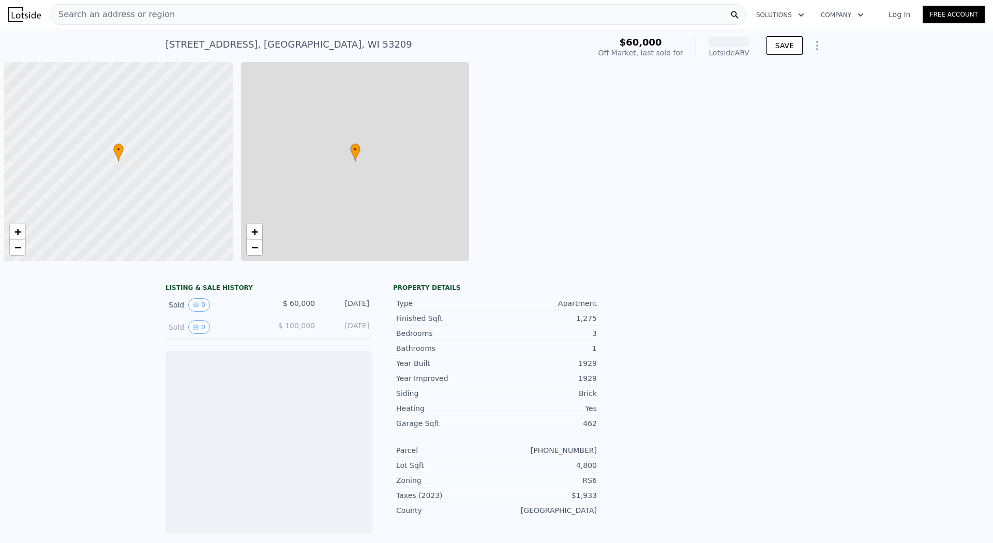
scroll to position [0, 4]
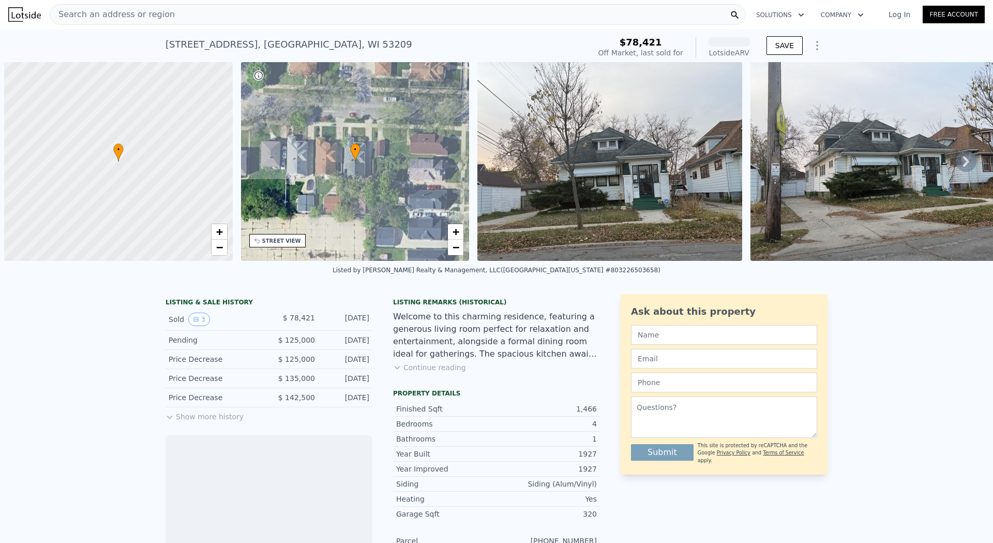
scroll to position [0, 4]
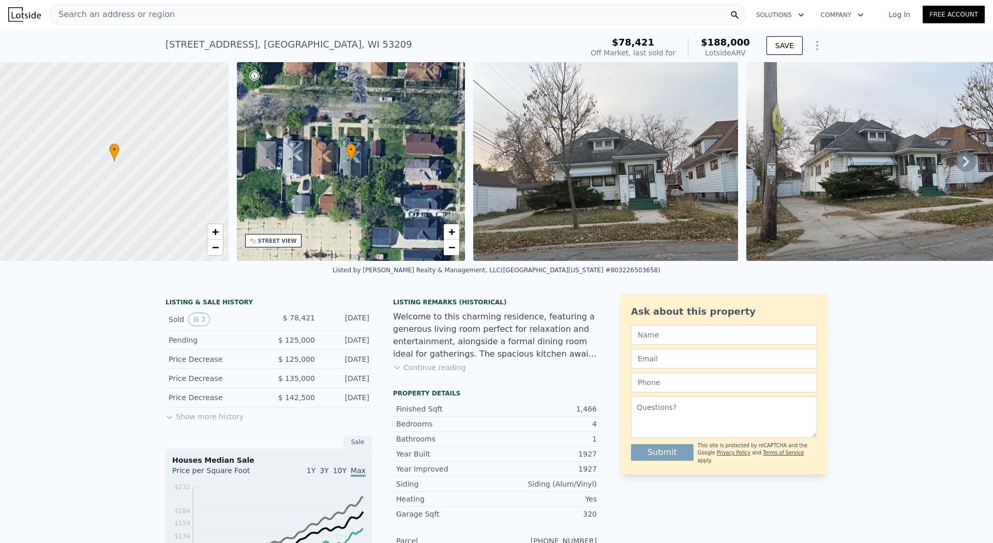
click at [636, 174] on img at bounding box center [605, 161] width 265 height 199
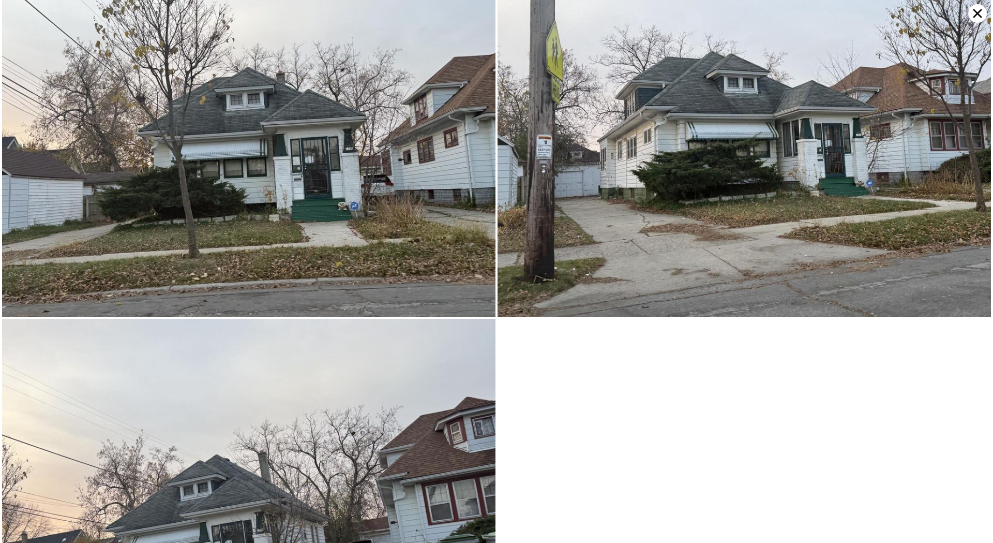
scroll to position [194, 0]
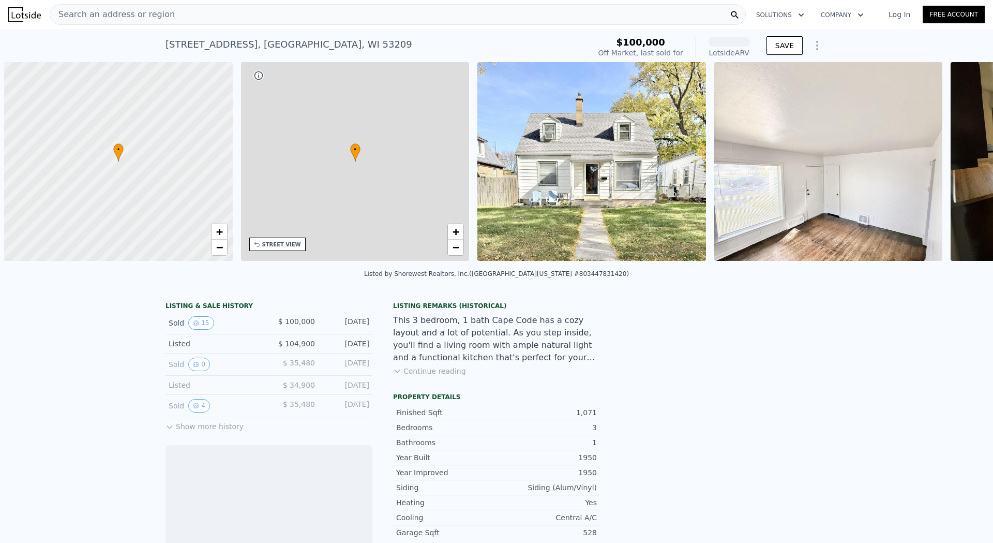
scroll to position [0, 4]
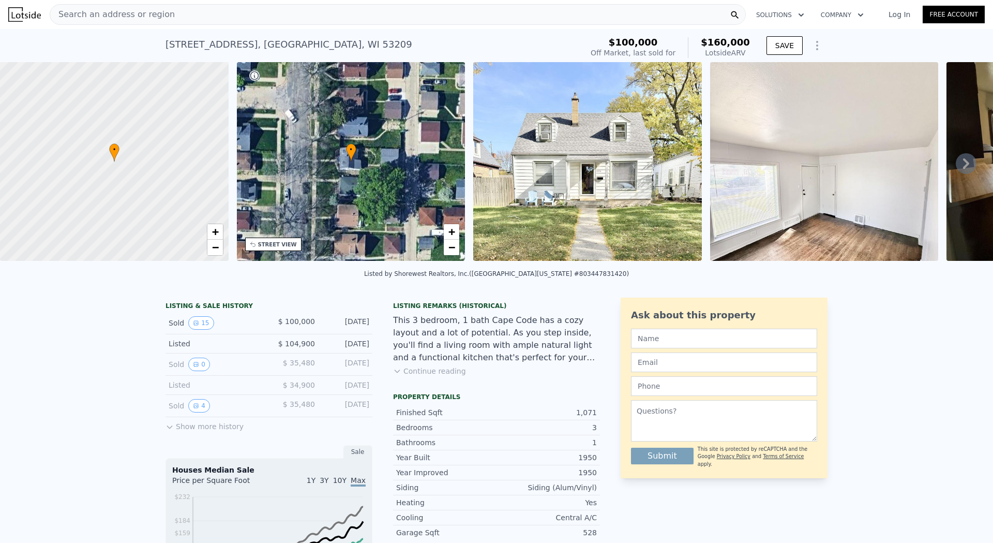
click at [567, 194] on img at bounding box center [587, 161] width 229 height 199
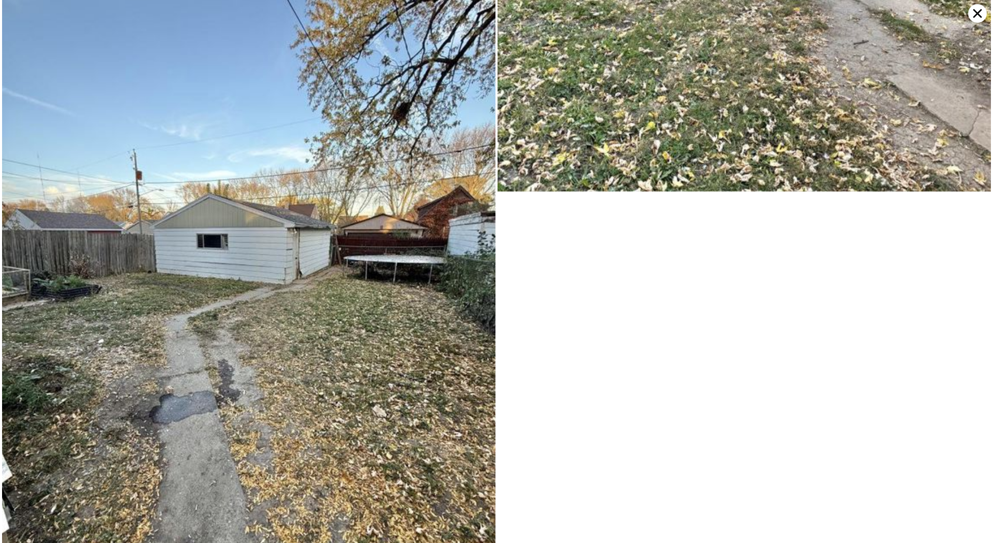
scroll to position [2795, 0]
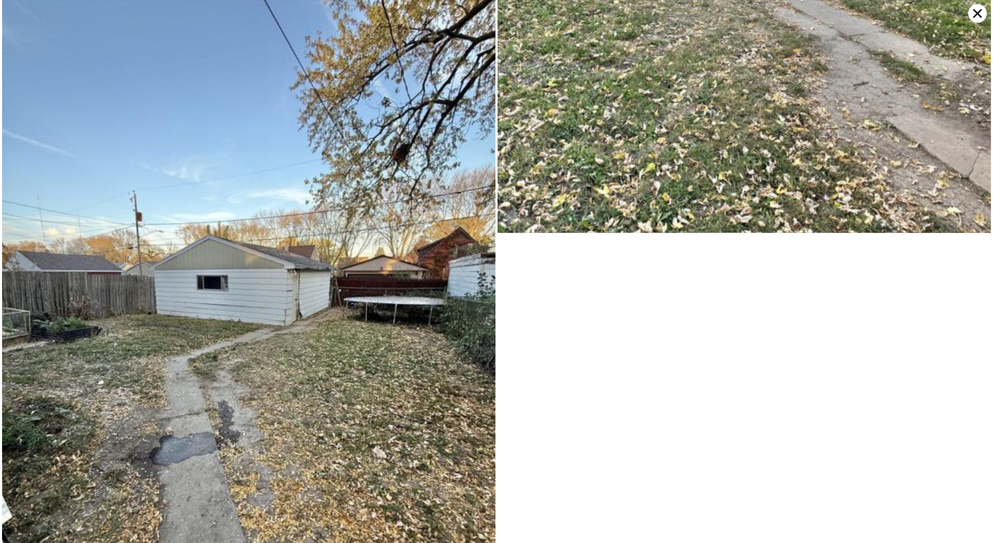
click at [976, 13] on icon at bounding box center [977, 13] width 19 height 19
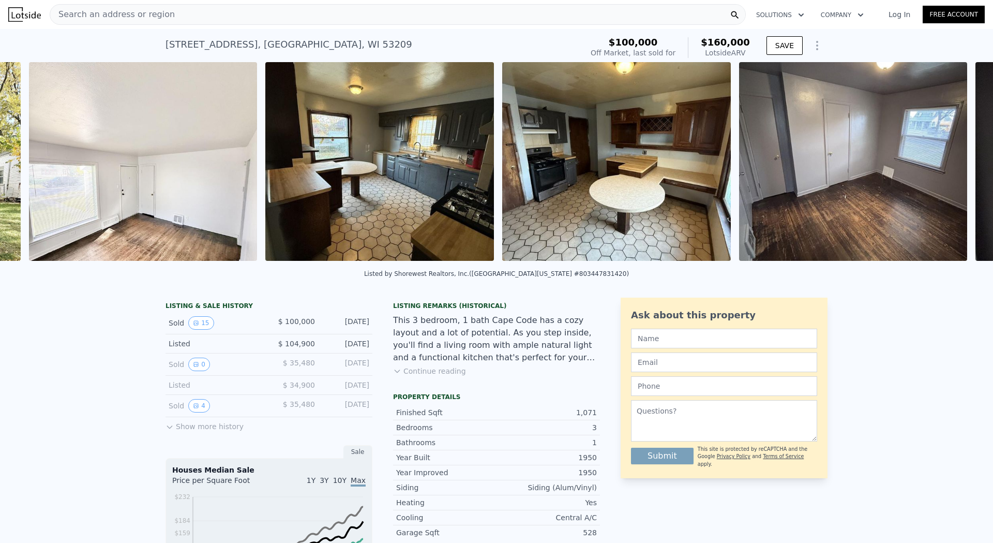
scroll to position [0, 710]
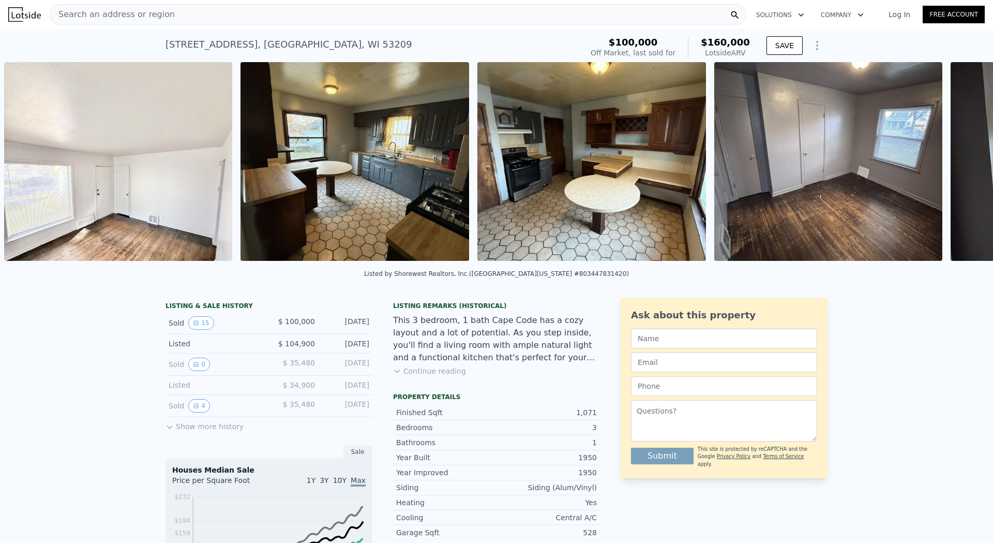
click at [364, 182] on img at bounding box center [355, 161] width 229 height 199
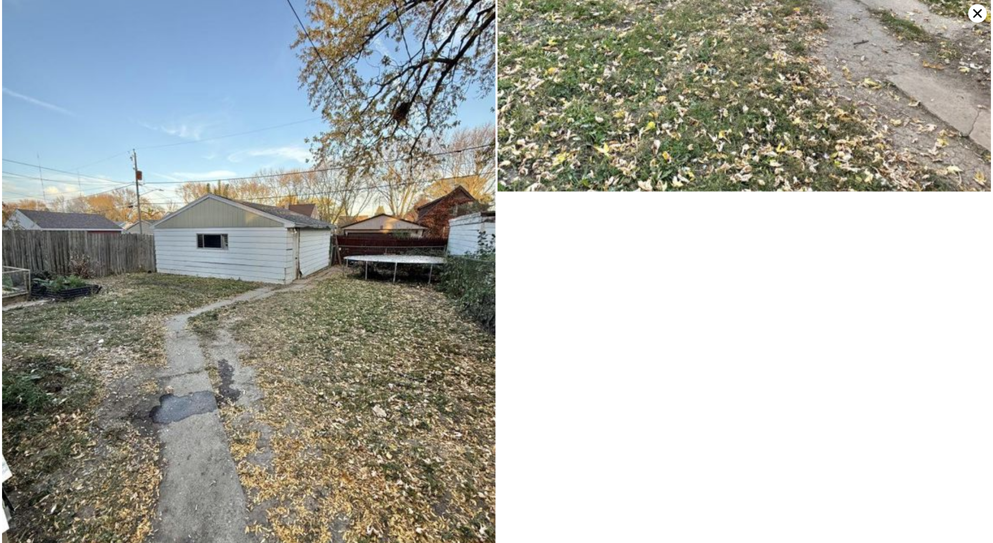
scroll to position [2795, 0]
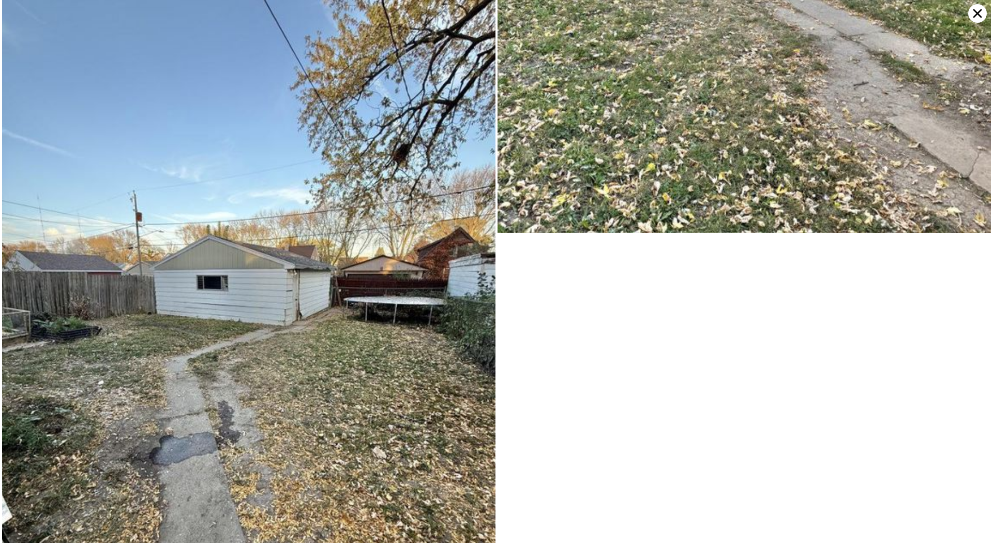
click at [979, 16] on icon at bounding box center [977, 13] width 19 height 19
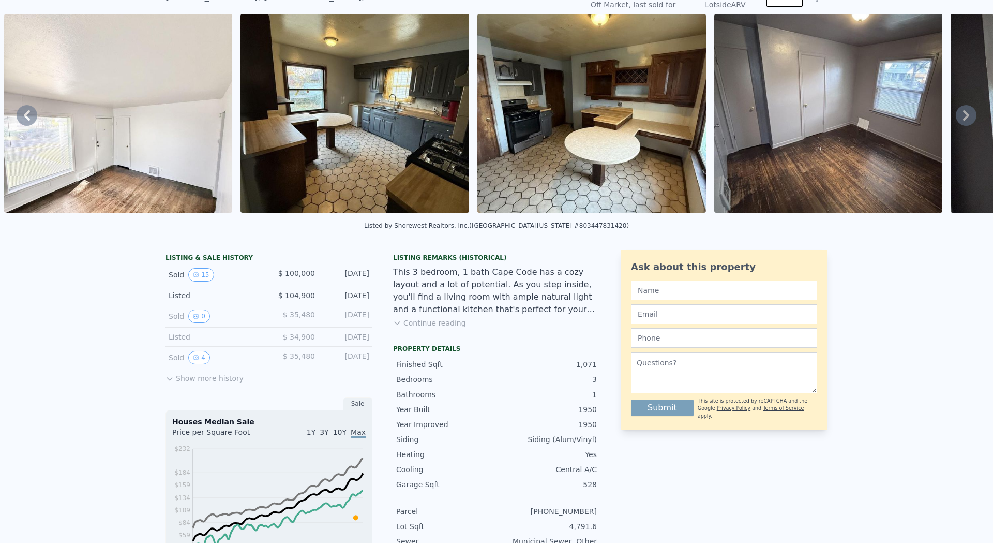
scroll to position [0, 0]
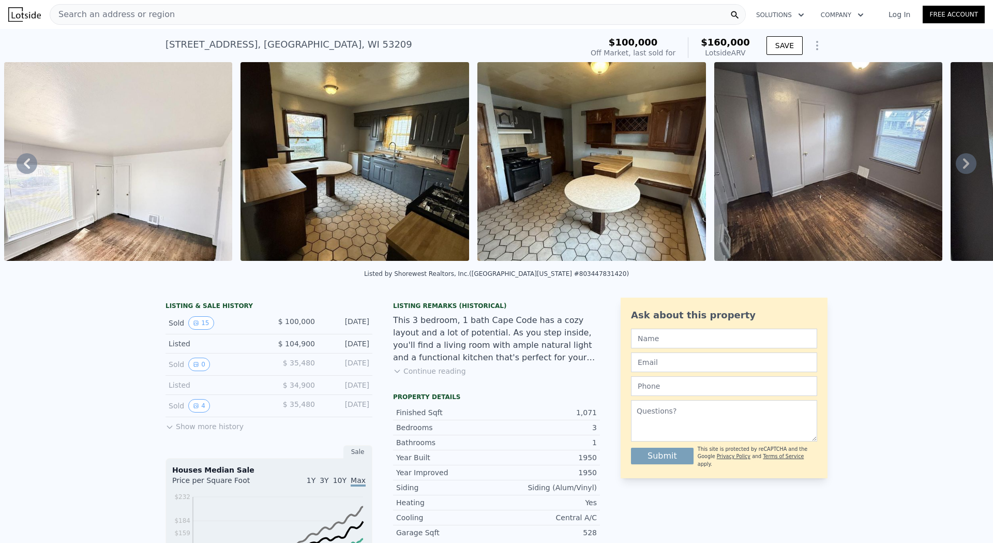
click at [230, 10] on div "Search an address or region" at bounding box center [398, 14] width 696 height 21
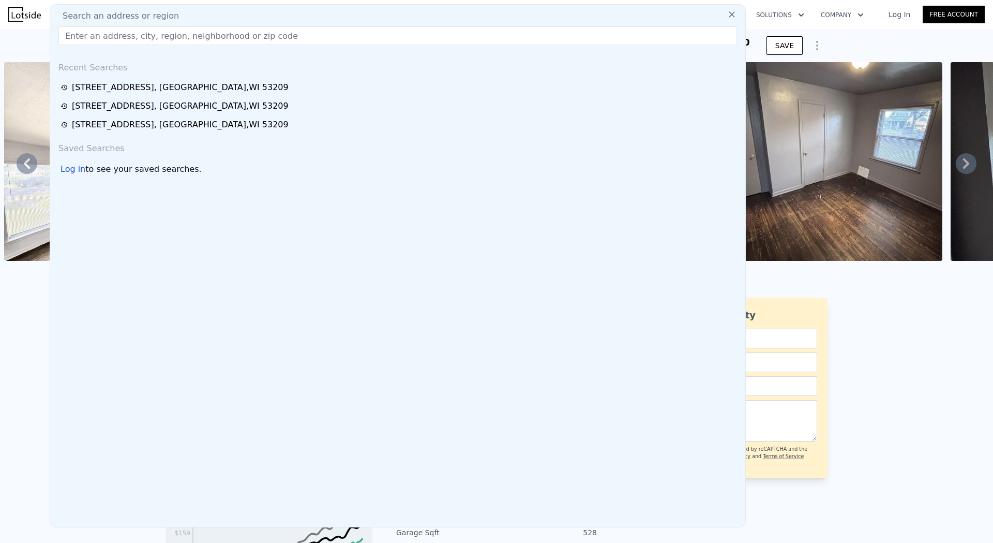
click at [226, 13] on div "Search an address or region" at bounding box center [397, 16] width 687 height 12
click at [85, 43] on input "text" at bounding box center [397, 35] width 679 height 19
paste input "2316 West Ruby AVENUE, Milwaukee, WI 53209"
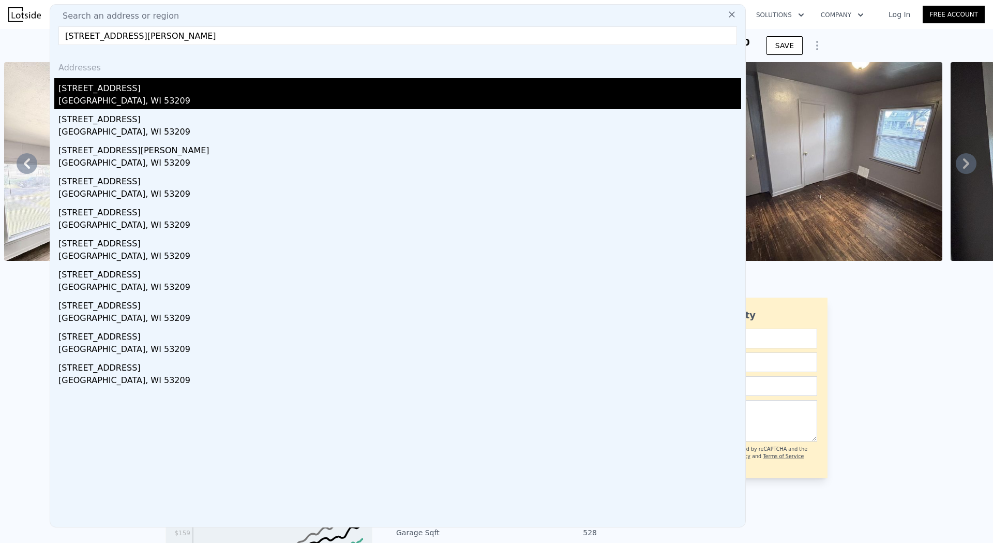
type input "2316 West Ruby AVENUE, Milwaukee, WI 53209"
click at [62, 87] on div "2316 W Ruby Ave" at bounding box center [399, 86] width 683 height 17
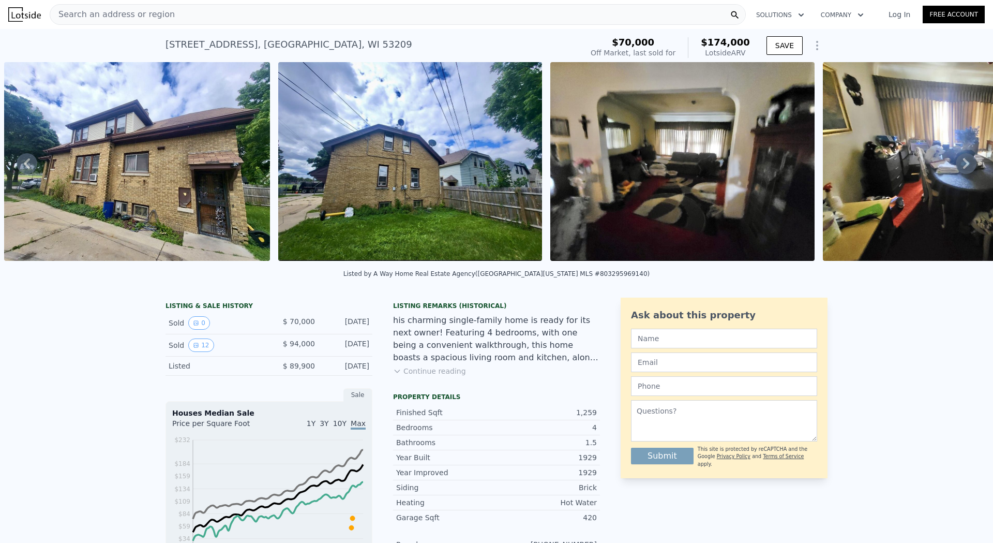
click at [204, 173] on img at bounding box center [137, 161] width 266 height 199
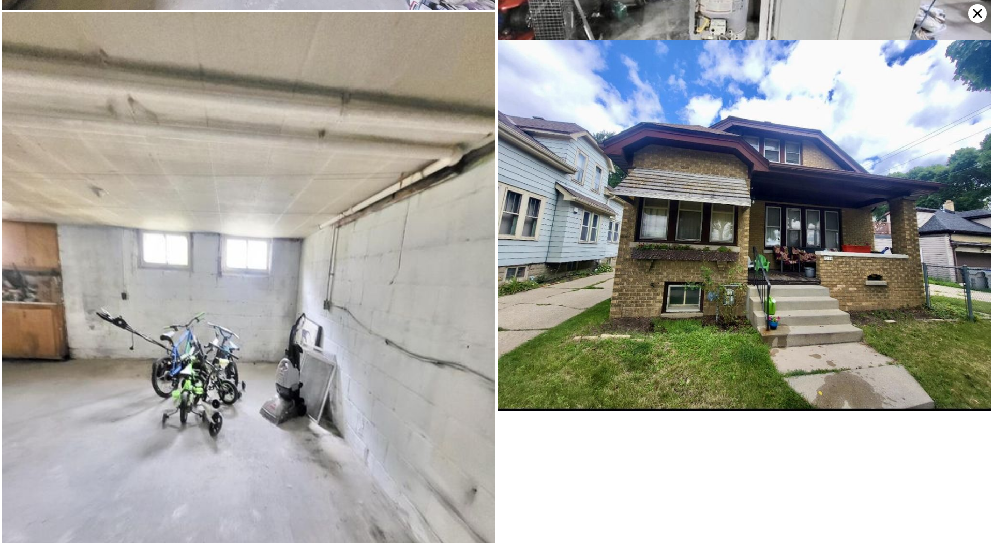
scroll to position [1979, 0]
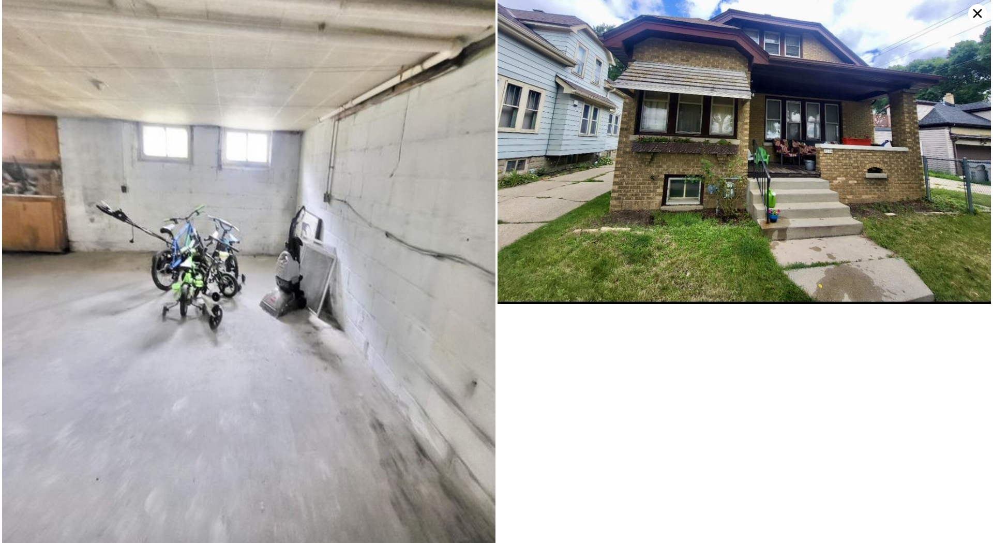
click at [976, 17] on icon at bounding box center [977, 13] width 19 height 19
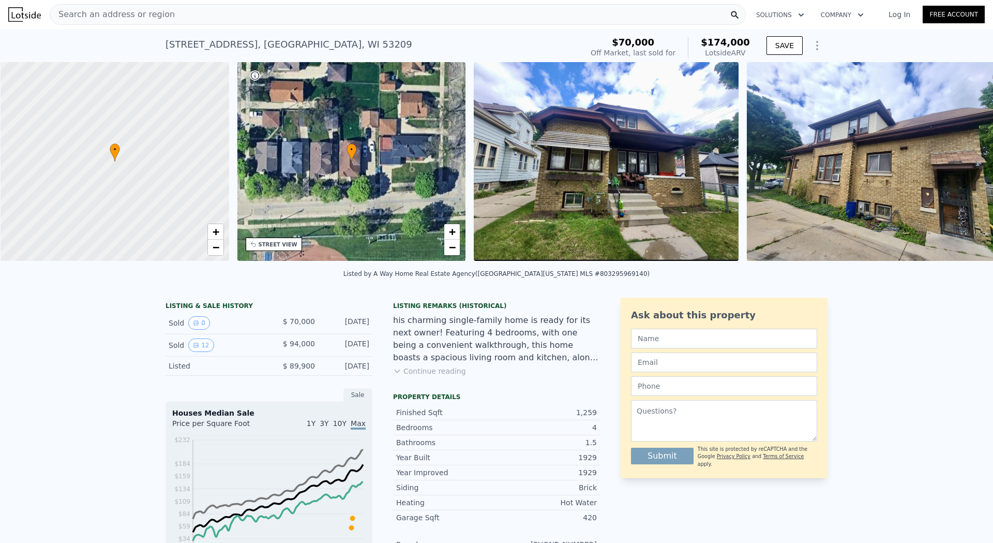
scroll to position [0, 4]
click at [640, 176] on img at bounding box center [605, 161] width 265 height 199
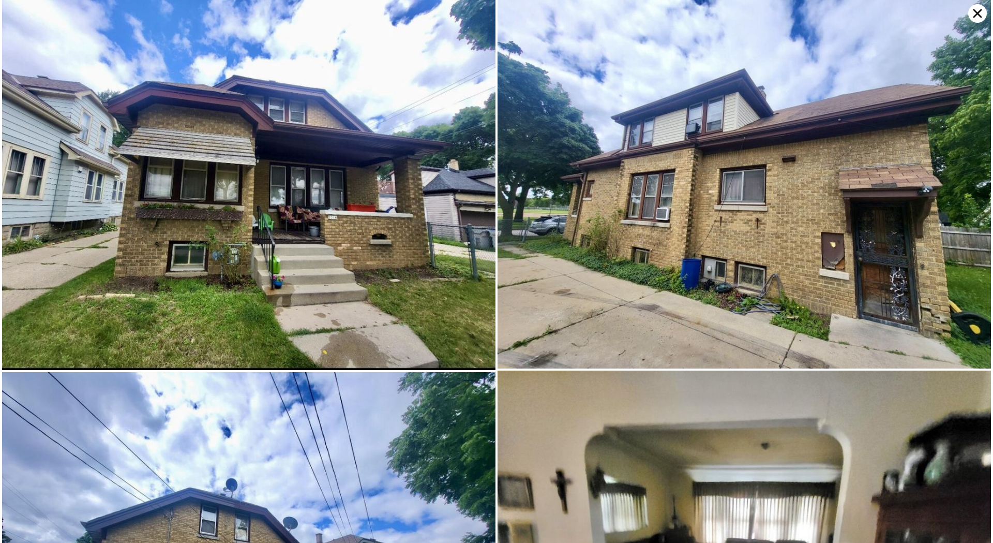
scroll to position [0, 0]
click at [129, 38] on img at bounding box center [248, 185] width 493 height 370
click at [979, 13] on icon at bounding box center [977, 13] width 19 height 19
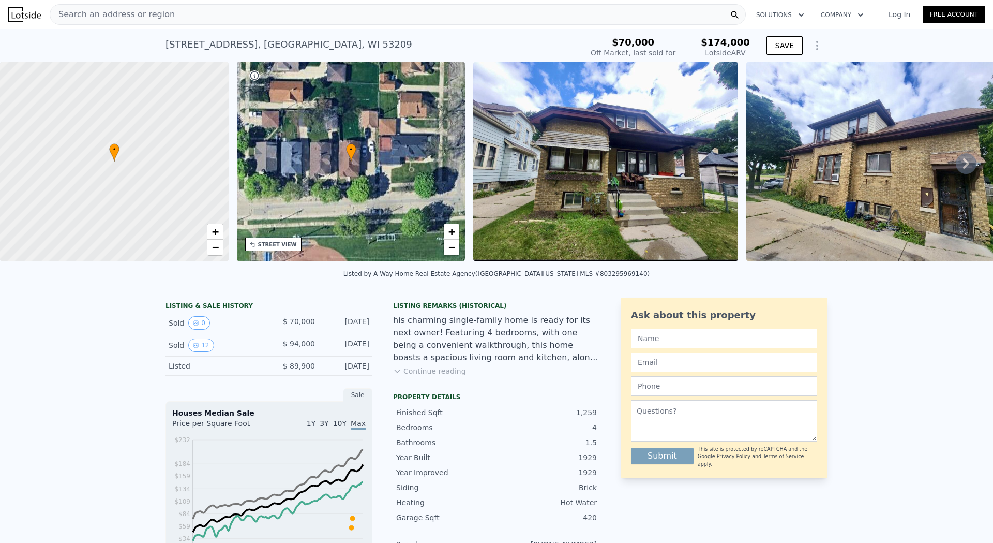
click at [156, 15] on span "Search an address or region" at bounding box center [112, 14] width 125 height 12
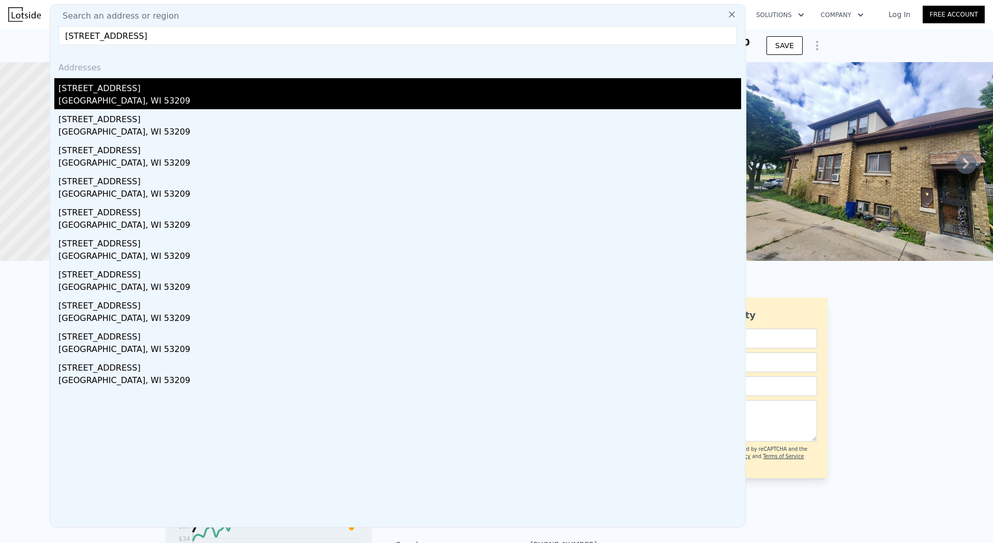
type input "4049 N 18th St, Milwaukee, WI 53209"
click at [97, 89] on div "4049 N 18th St" at bounding box center [399, 86] width 683 height 17
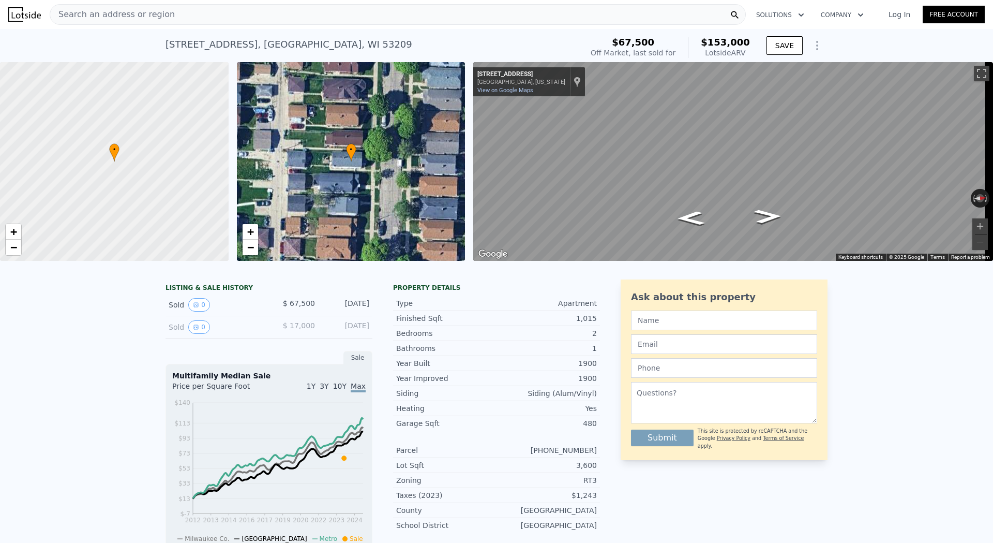
click at [251, 9] on div "Search an address or region" at bounding box center [398, 14] width 696 height 21
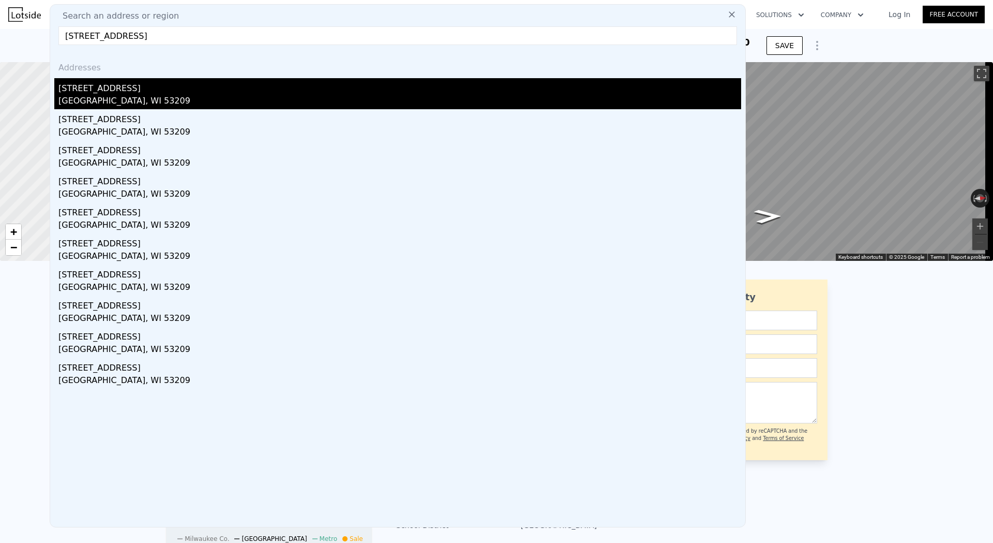
type input "4471 North 21st STREET, Milwaukee, WI 53209"
click at [120, 91] on div "4471 N 21st St" at bounding box center [399, 86] width 683 height 17
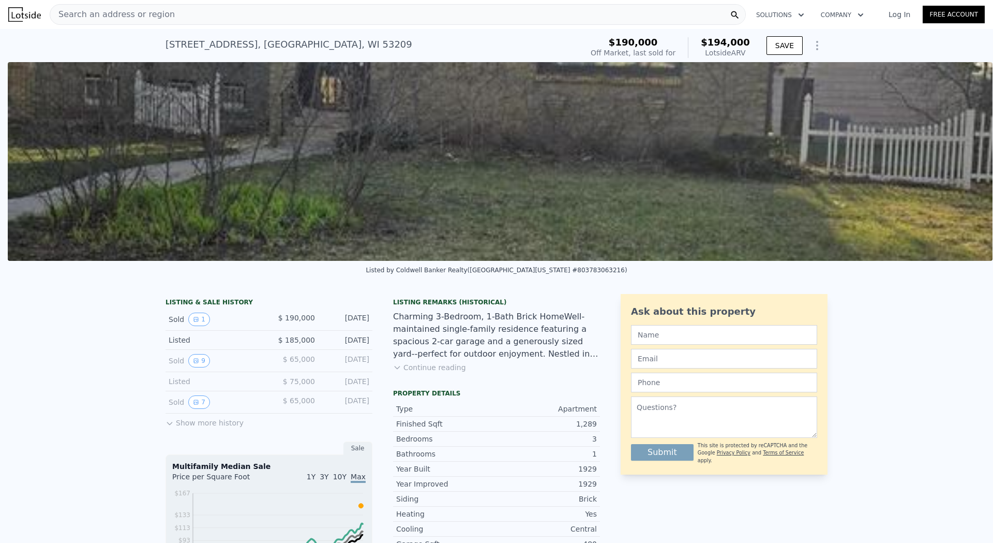
scroll to position [0, 473]
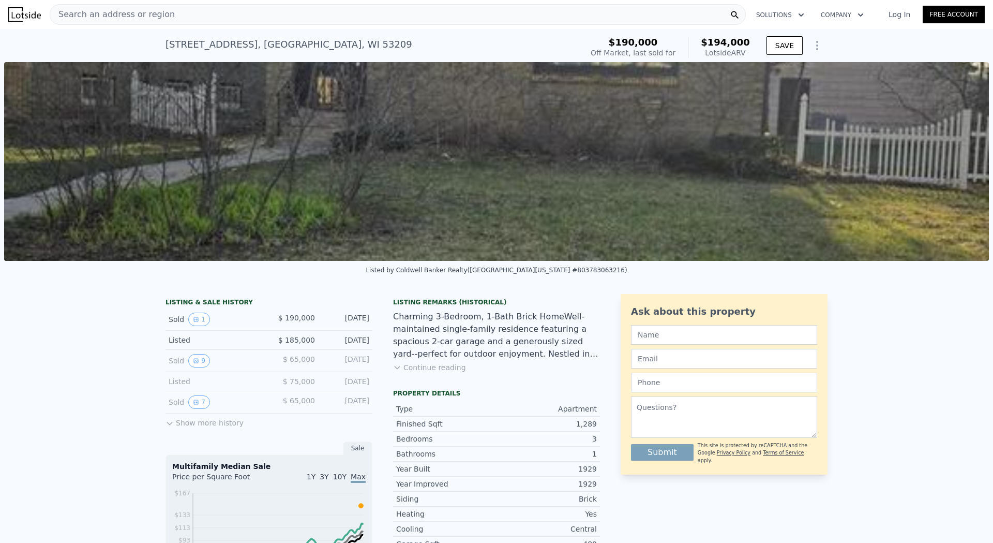
click at [209, 11] on div "Search an address or region" at bounding box center [398, 14] width 696 height 21
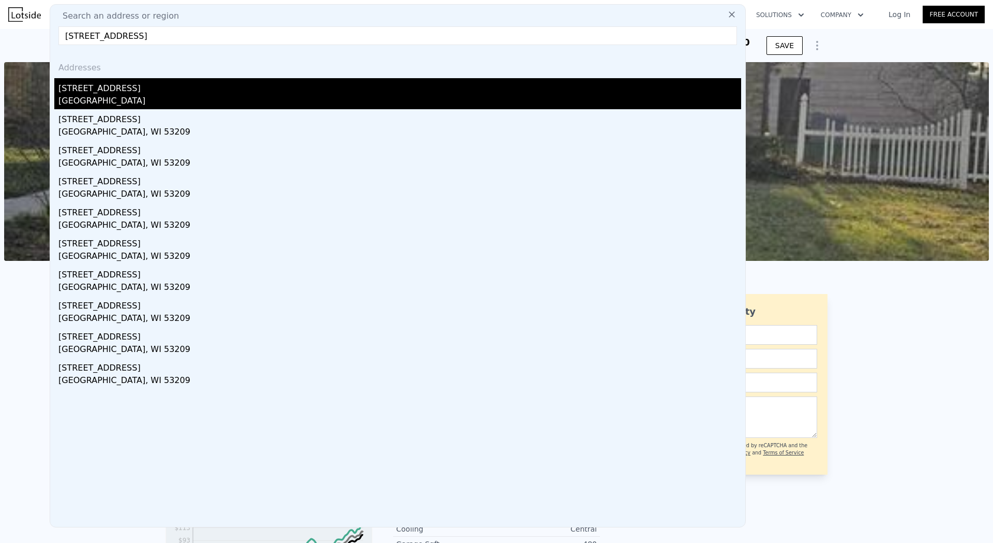
type input "4560 N 22nd St, Milwaukee, WI 53209"
click at [86, 86] on div "4560 N 22nd St" at bounding box center [399, 86] width 683 height 17
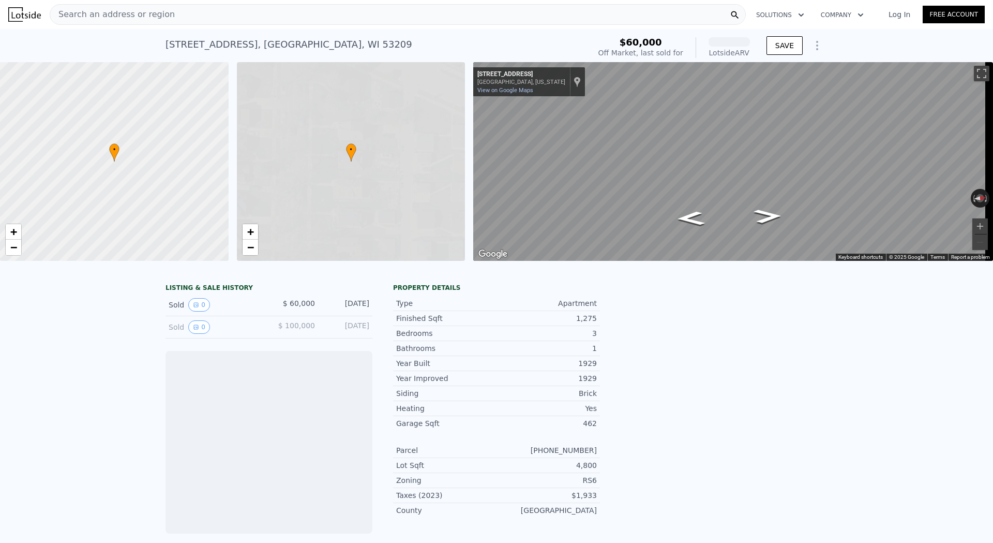
scroll to position [0, 4]
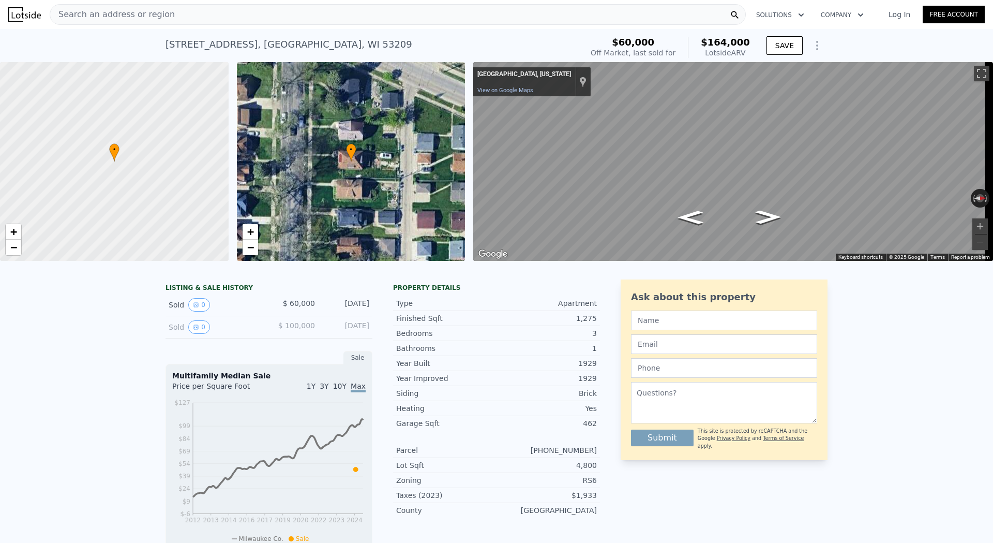
click at [583, 24] on div "Search an address or region" at bounding box center [398, 14] width 696 height 21
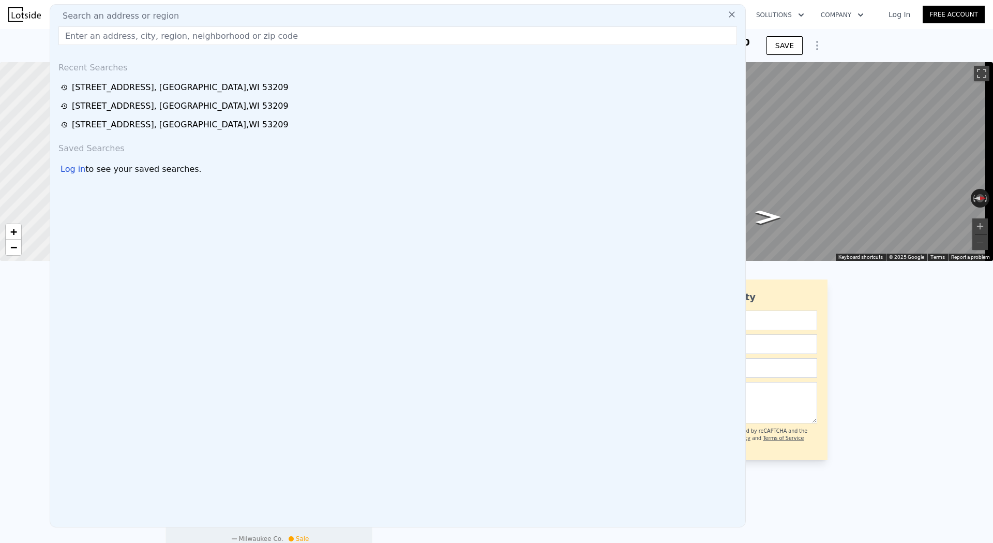
click at [581, 17] on div "Search an address or region" at bounding box center [397, 16] width 687 height 12
click at [238, 38] on input "text" at bounding box center [397, 35] width 679 height 19
paste input "4149 North 13th STREET, Milwaukee, WI 53209"
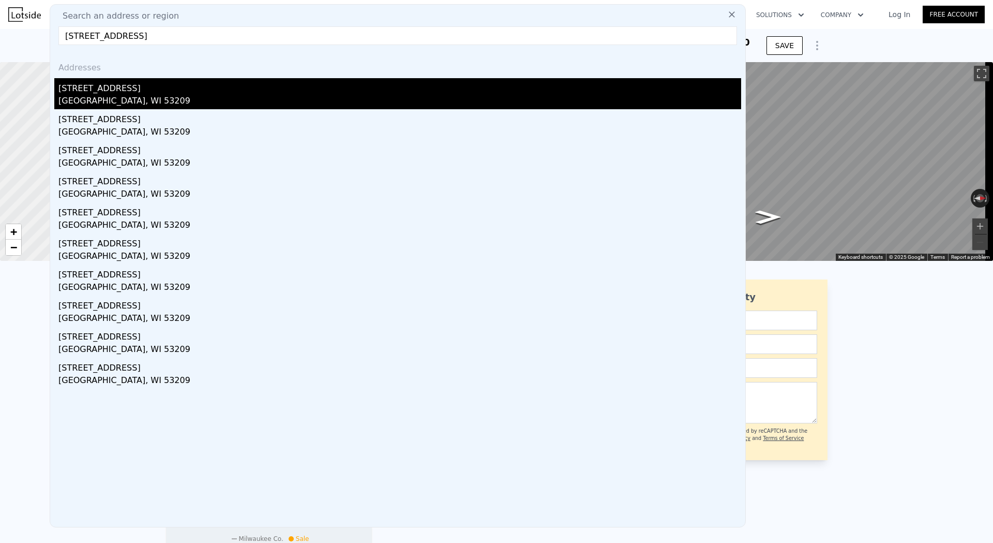
type input "4149 North 13th STREET, Milwaukee, WI 53209"
click at [112, 94] on div "[STREET_ADDRESS]" at bounding box center [399, 86] width 683 height 17
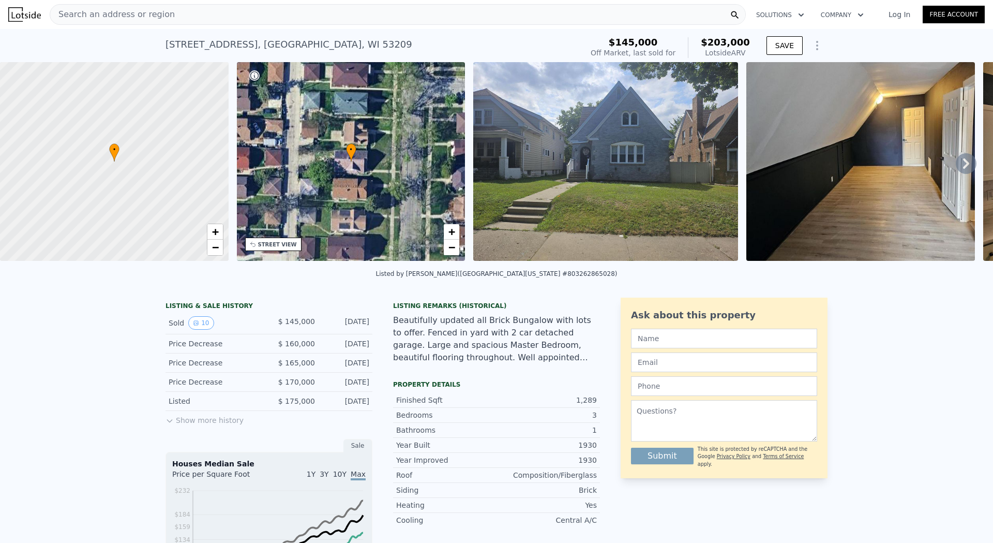
click at [615, 204] on img at bounding box center [605, 161] width 265 height 199
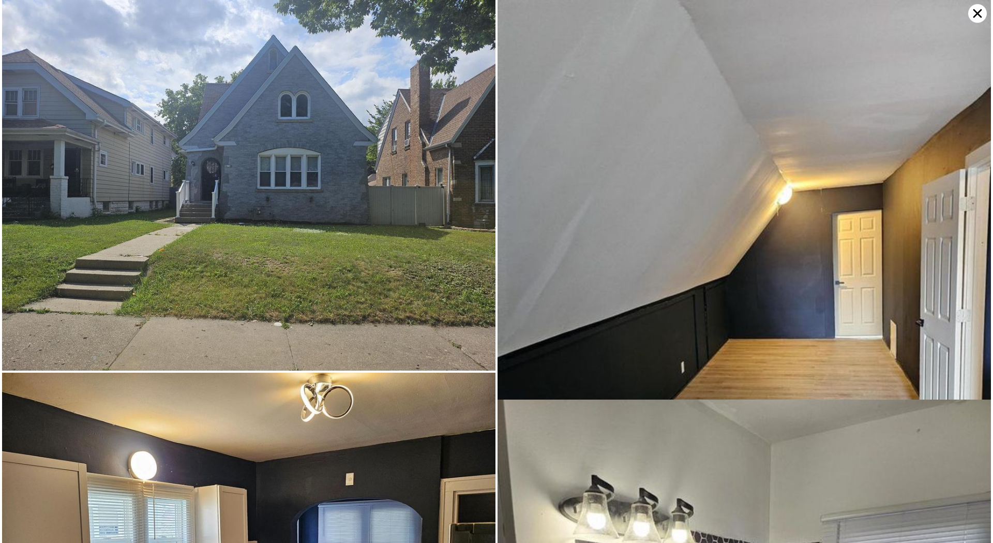
click at [977, 9] on icon at bounding box center [977, 13] width 19 height 19
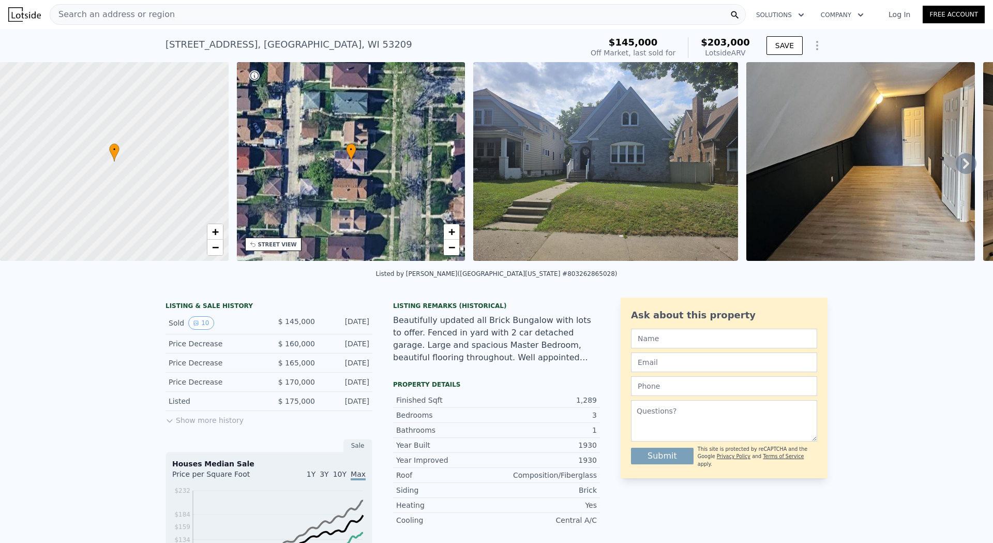
click at [236, 44] on div "4149 N 13th St , Milwaukee , WI 53209" at bounding box center [289, 44] width 247 height 14
copy div "4149 N 13th St , Milwaukee , WI 53209 Sold Nov 2024 for $145k (~ARV $203k )"
drag, startPoint x: 941, startPoint y: 334, endPoint x: 917, endPoint y: 357, distance: 33.7
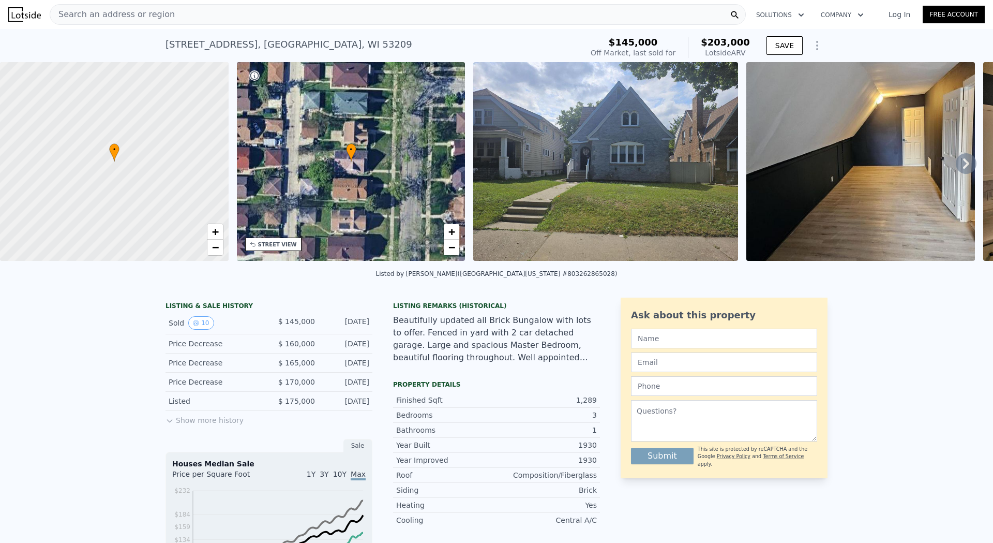
click at [160, 13] on div "Search an address or region" at bounding box center [398, 14] width 696 height 21
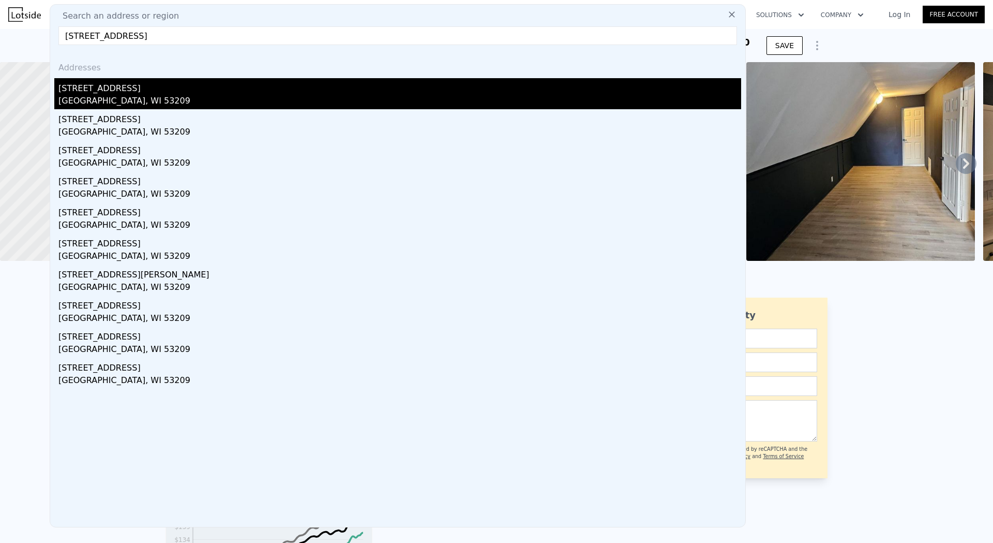
type input "4561 North 22nd STREET, Milwaukee, WI 53209"
click at [103, 92] on div "4561 N 22nd St" at bounding box center [399, 86] width 683 height 17
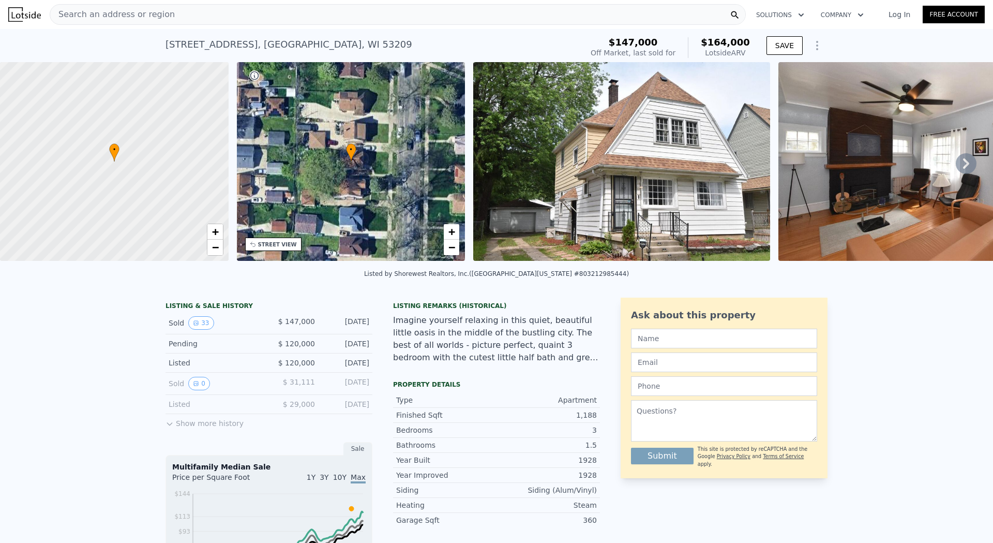
click at [637, 162] on img at bounding box center [621, 161] width 297 height 199
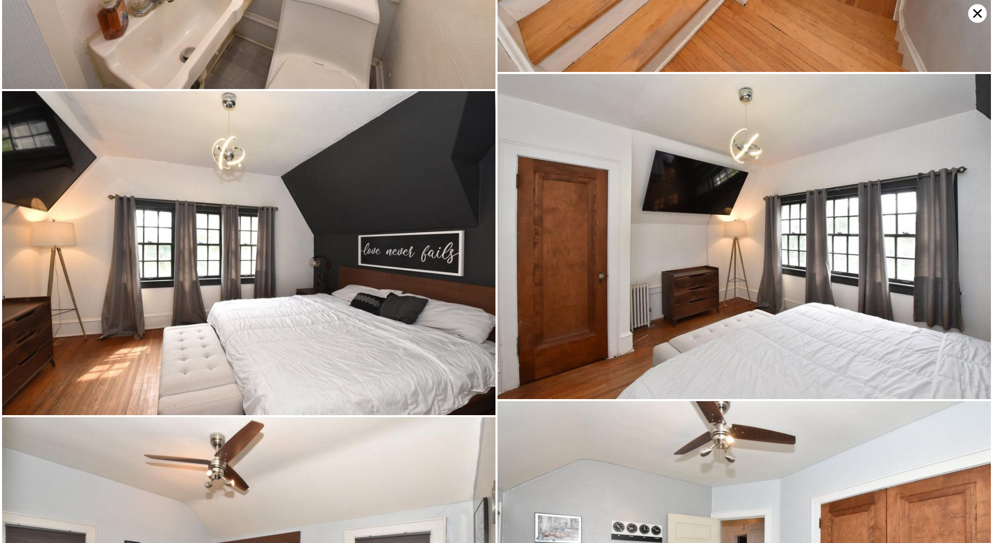
scroll to position [1940, 0]
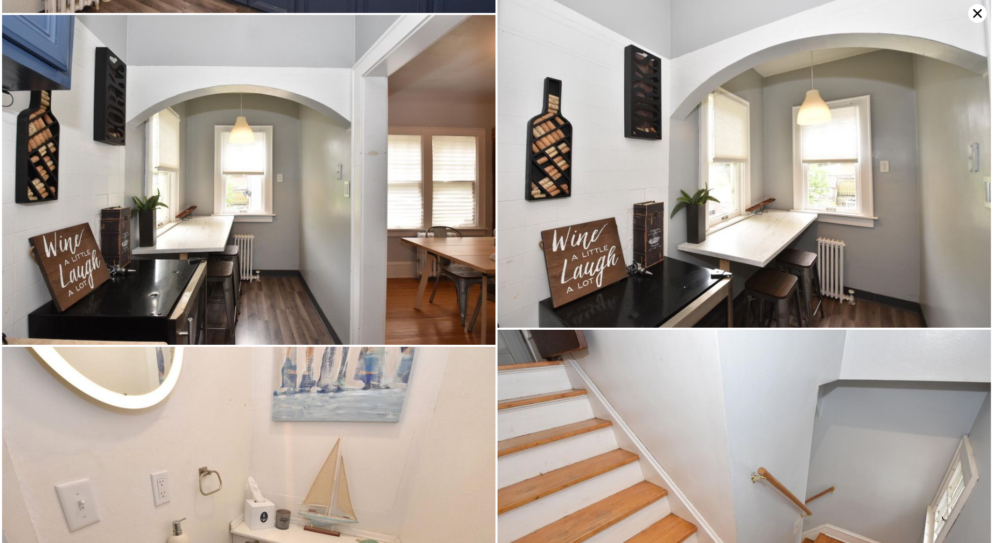
click at [976, 13] on icon at bounding box center [977, 13] width 19 height 19
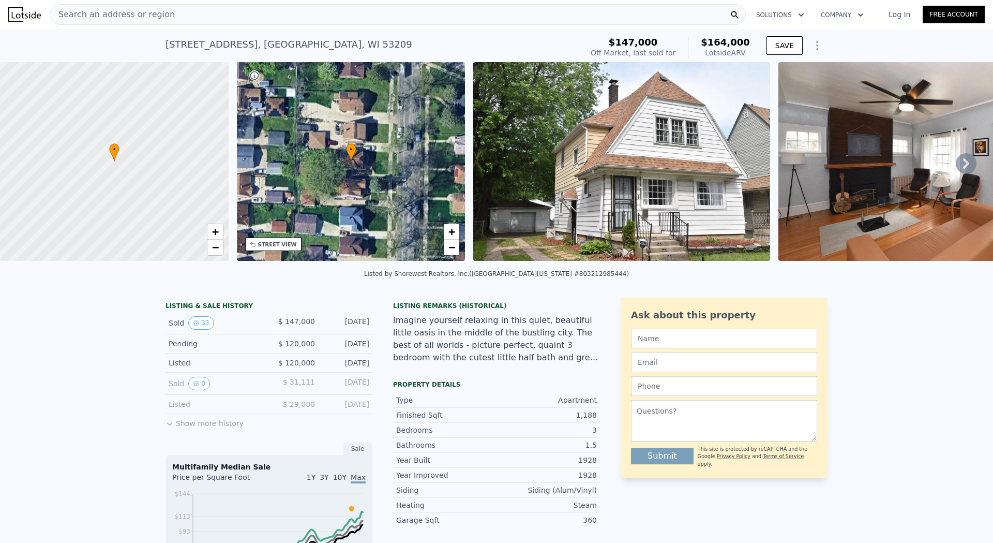
click at [228, 17] on div "Search an address or region" at bounding box center [398, 14] width 696 height 21
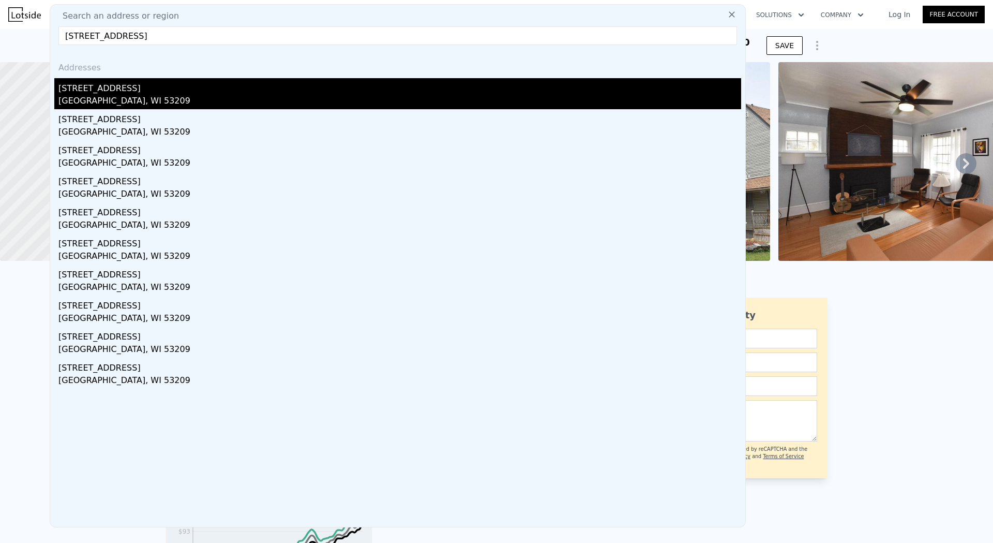
type input "4459 North 22nd STREET, Milwaukee, WI 53209"
click at [107, 89] on div "4459 N 22nd St" at bounding box center [399, 86] width 683 height 17
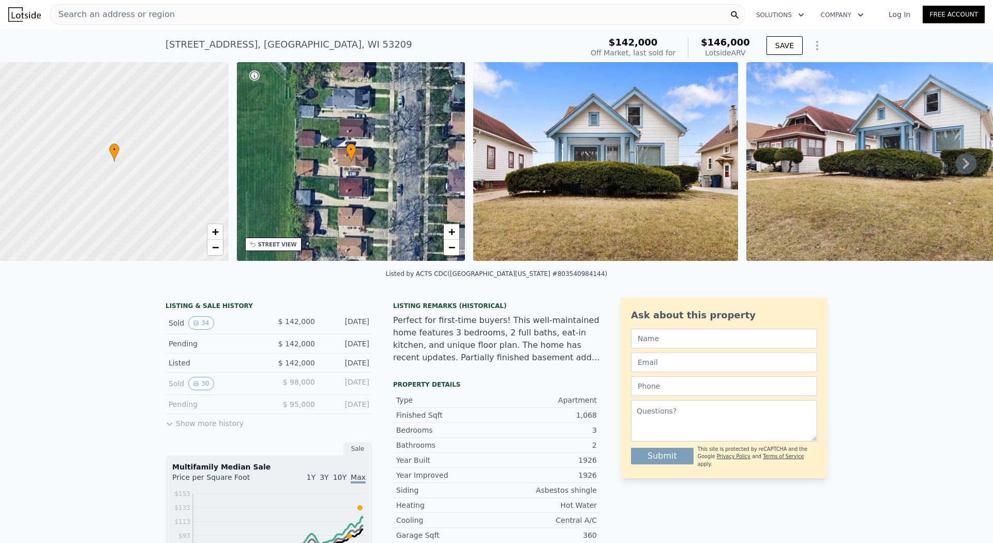
click at [622, 190] on img at bounding box center [605, 161] width 265 height 199
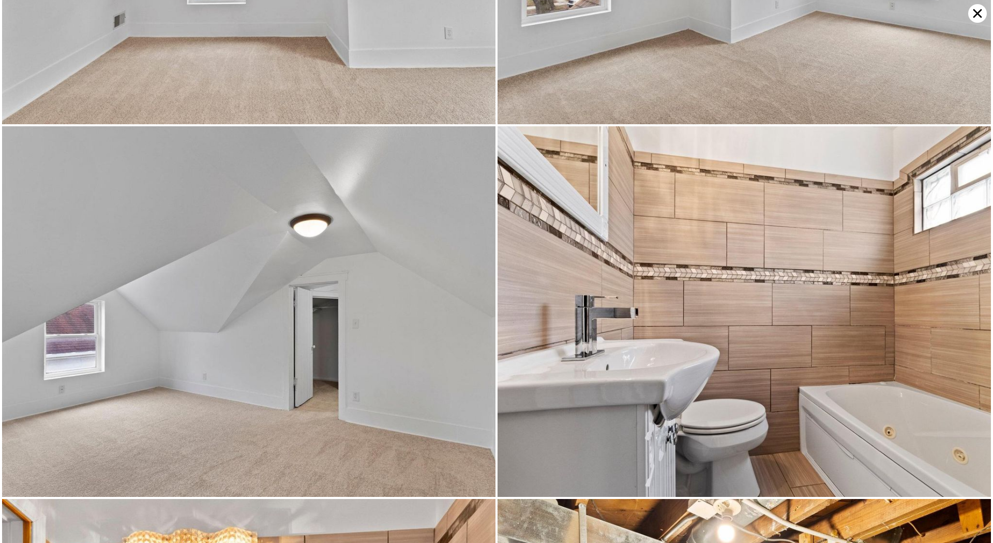
scroll to position [3696, 0]
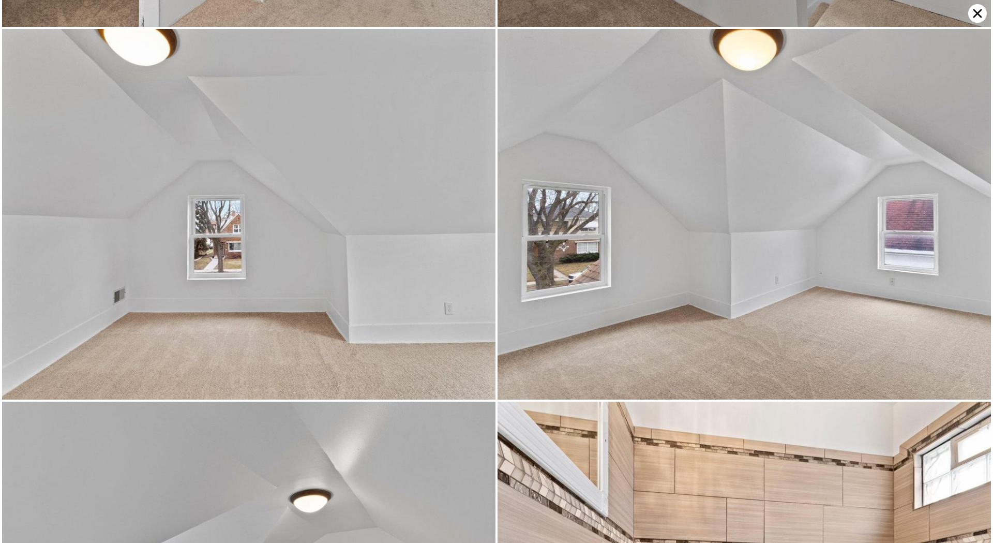
click at [979, 17] on icon at bounding box center [977, 13] width 19 height 19
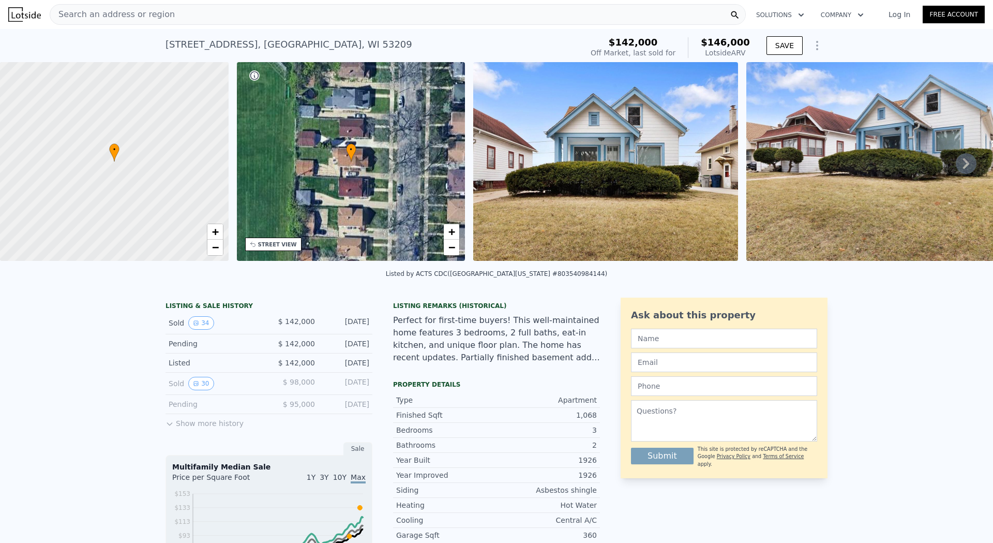
click at [242, 12] on div "Search an address or region" at bounding box center [398, 14] width 696 height 21
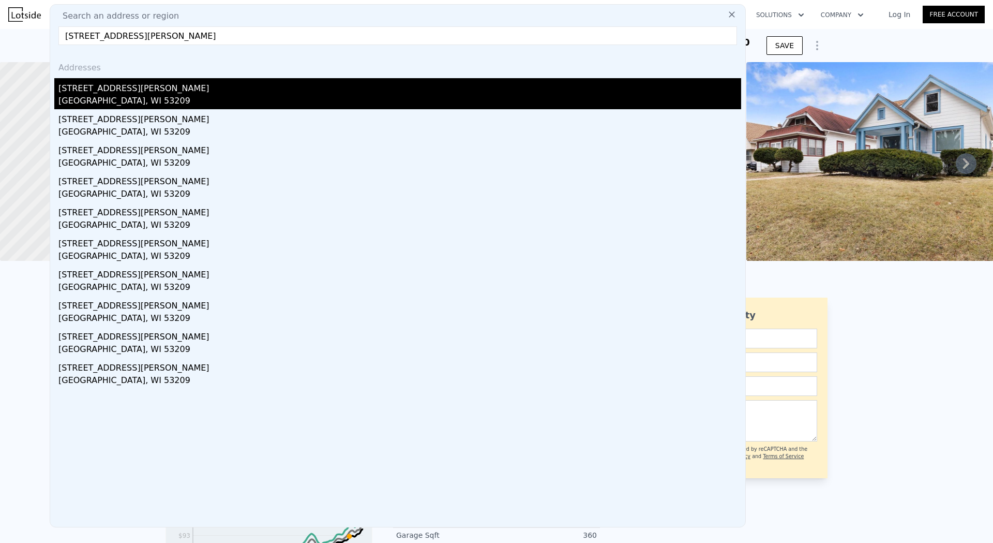
type input "2128 West Atkinson AVENUE, Milwaukee, WI 53209"
click at [102, 85] on div "2128 W Atkinson Ave" at bounding box center [399, 86] width 683 height 17
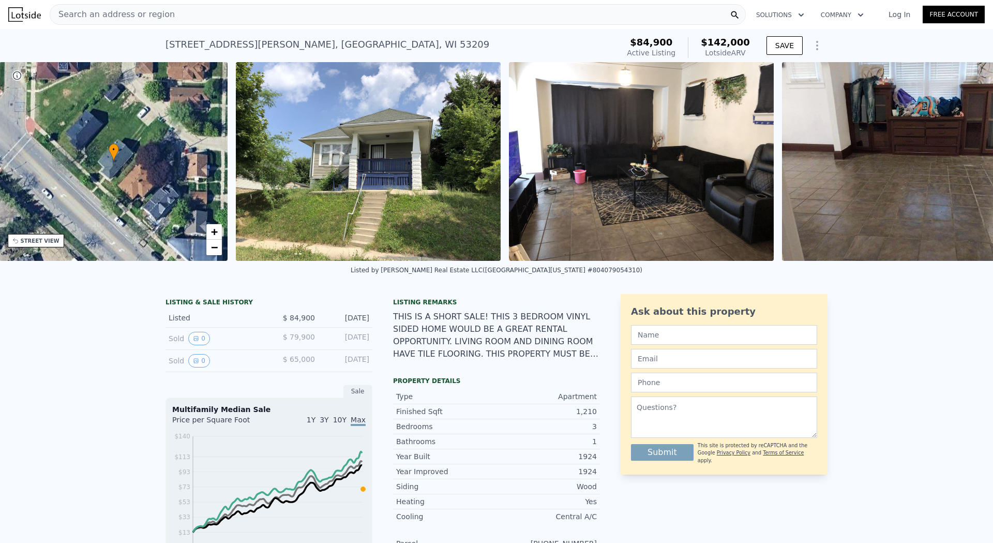
scroll to position [0, 241]
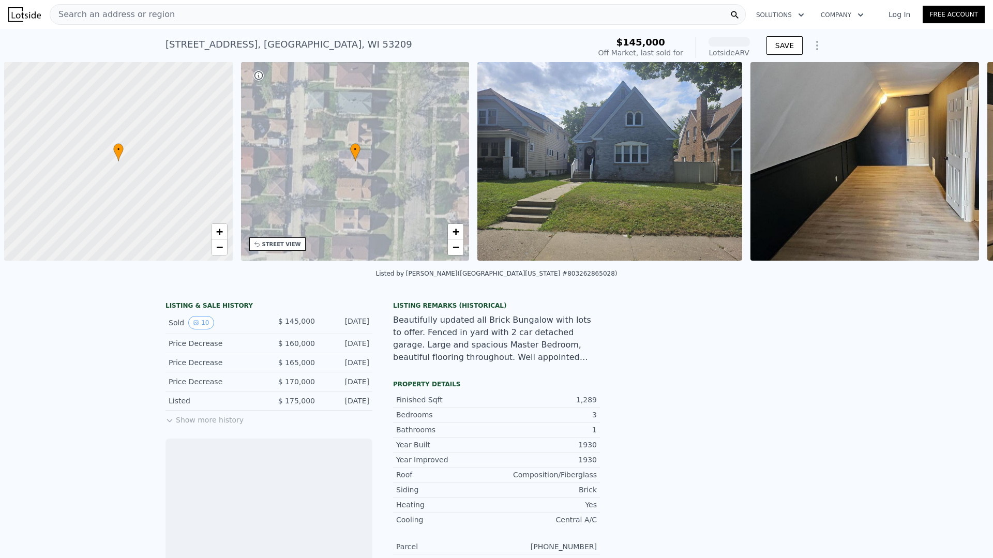
scroll to position [0, 4]
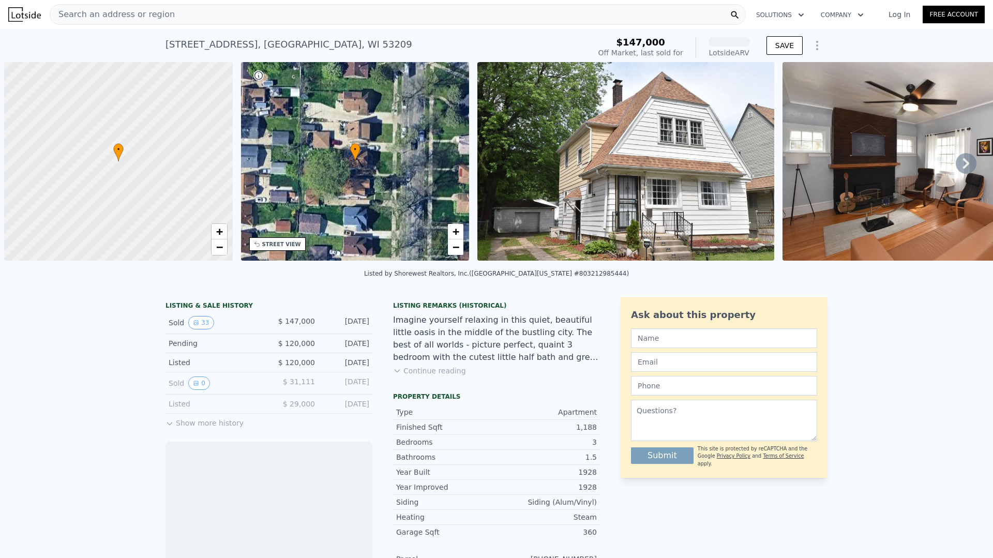
scroll to position [0, 4]
